Goal: Check status: Check status

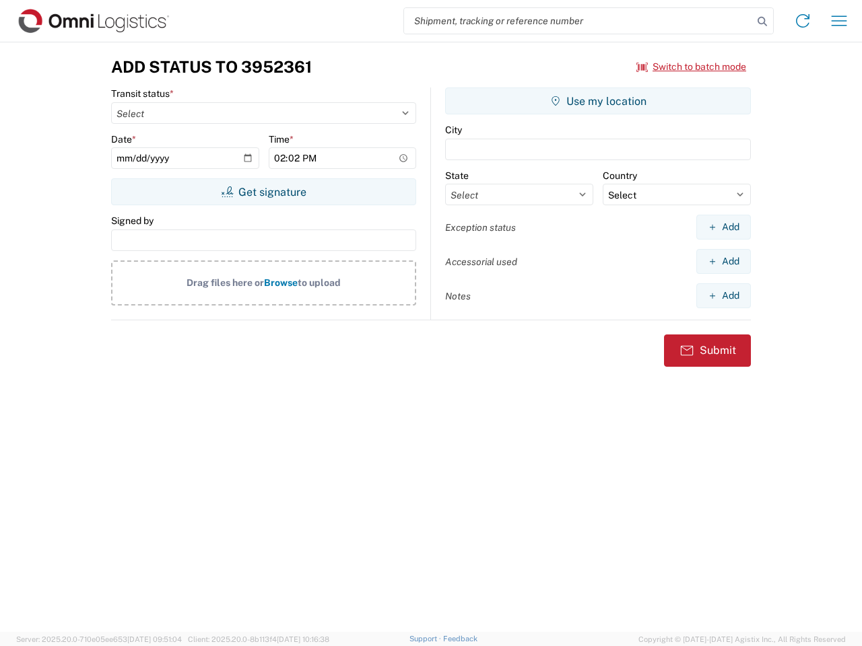
click at [578, 21] on input "search" at bounding box center [578, 21] width 349 height 26
click at [762, 22] on icon at bounding box center [762, 21] width 19 height 19
click at [803, 21] on icon at bounding box center [803, 21] width 22 height 22
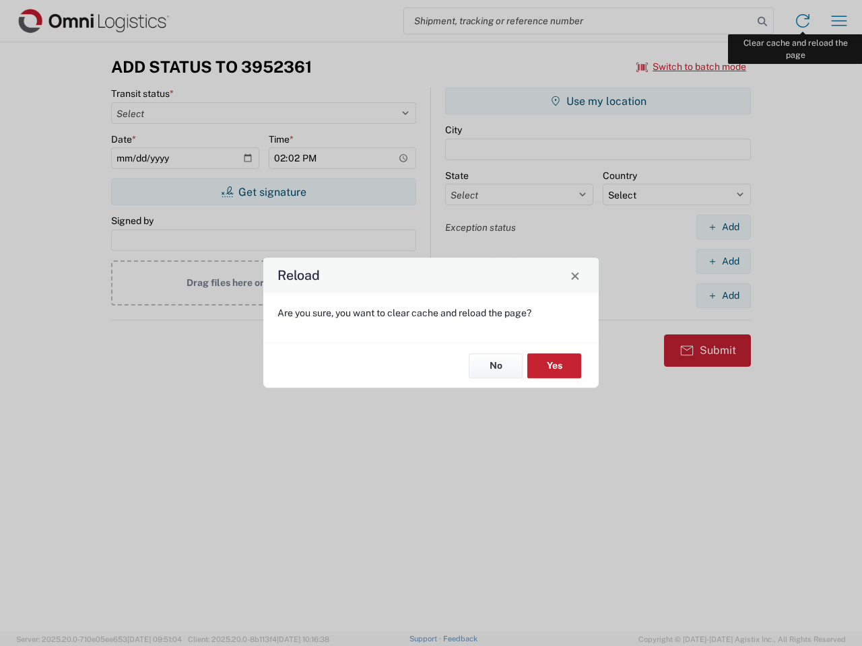
click at [839, 21] on div "Reload Are you sure, you want to clear cache and reload the page? No Yes" at bounding box center [431, 323] width 862 height 646
click at [692, 67] on div "Reload Are you sure, you want to clear cache and reload the page? No Yes" at bounding box center [431, 323] width 862 height 646
click at [263, 192] on div "Reload Are you sure, you want to clear cache and reload the page? No Yes" at bounding box center [431, 323] width 862 height 646
click at [598, 101] on div "Reload Are you sure, you want to clear cache and reload the page? No Yes" at bounding box center [431, 323] width 862 height 646
click at [723, 227] on div "Reload Are you sure, you want to clear cache and reload the page? No Yes" at bounding box center [431, 323] width 862 height 646
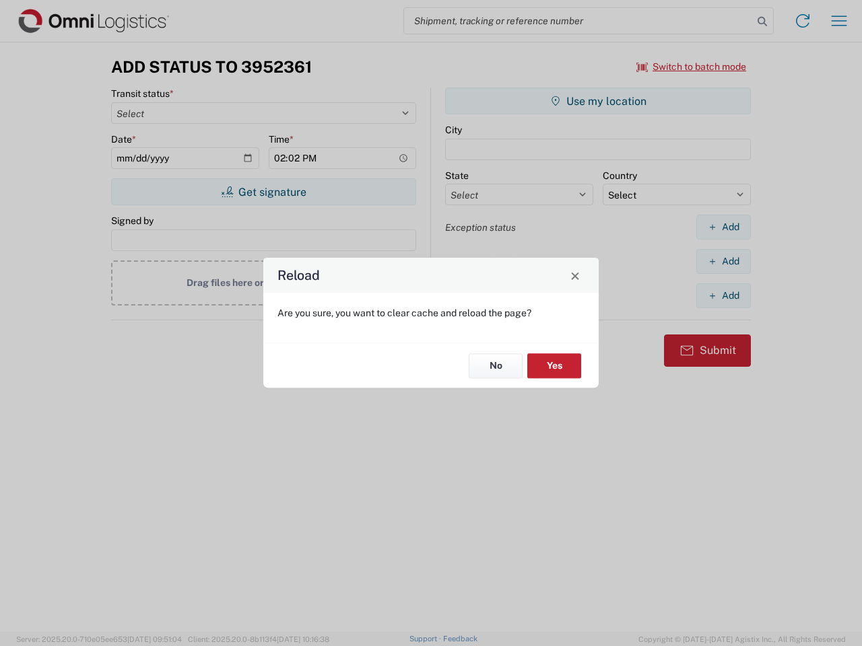
click at [723, 261] on div "Reload Are you sure, you want to clear cache and reload the page? No Yes" at bounding box center [431, 323] width 862 height 646
click at [723, 296] on div "Reload Are you sure, you want to clear cache and reload the page? No Yes" at bounding box center [431, 323] width 862 height 646
